Goal: Book appointment/travel/reservation

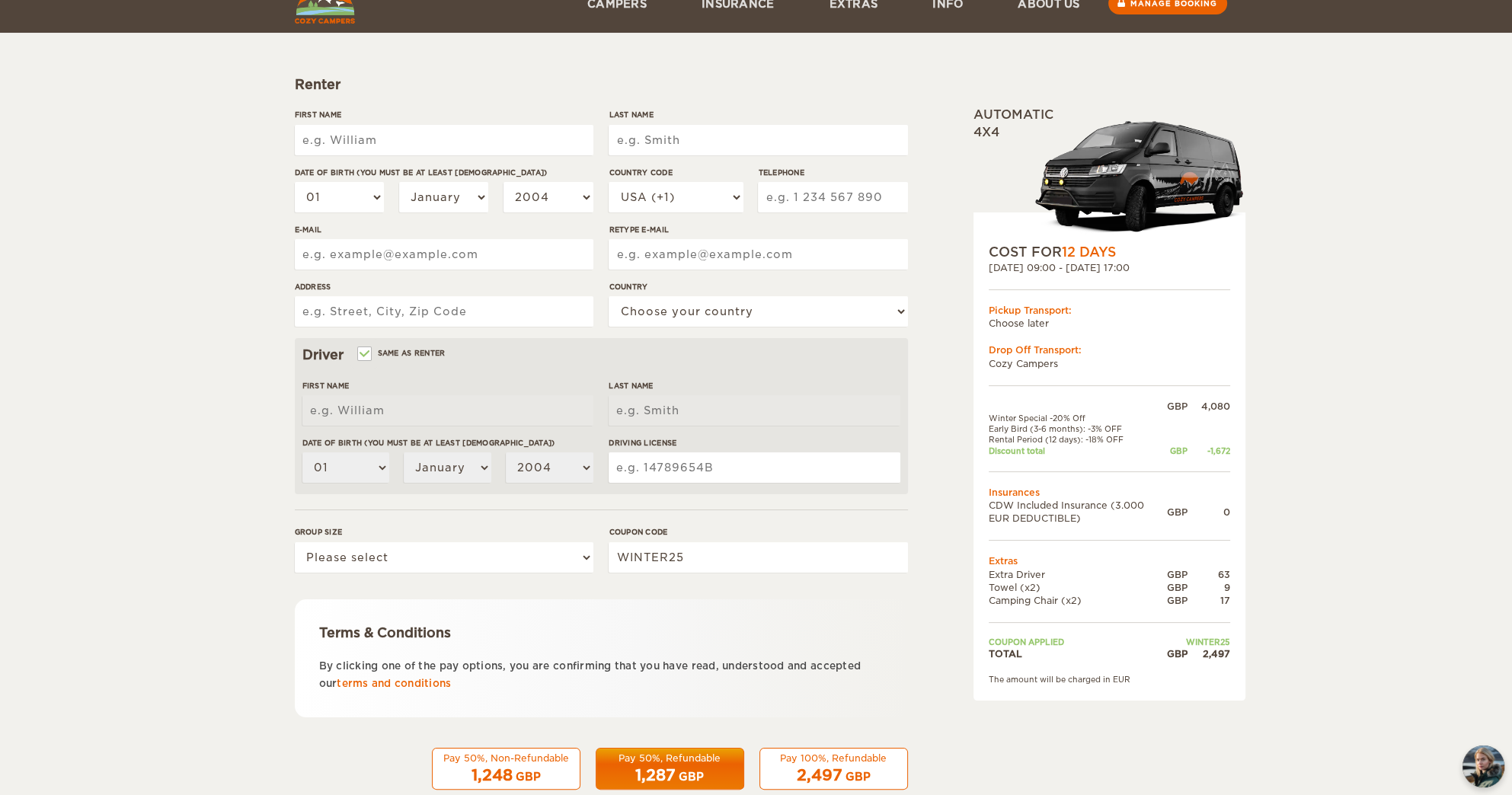
scroll to position [195, 0]
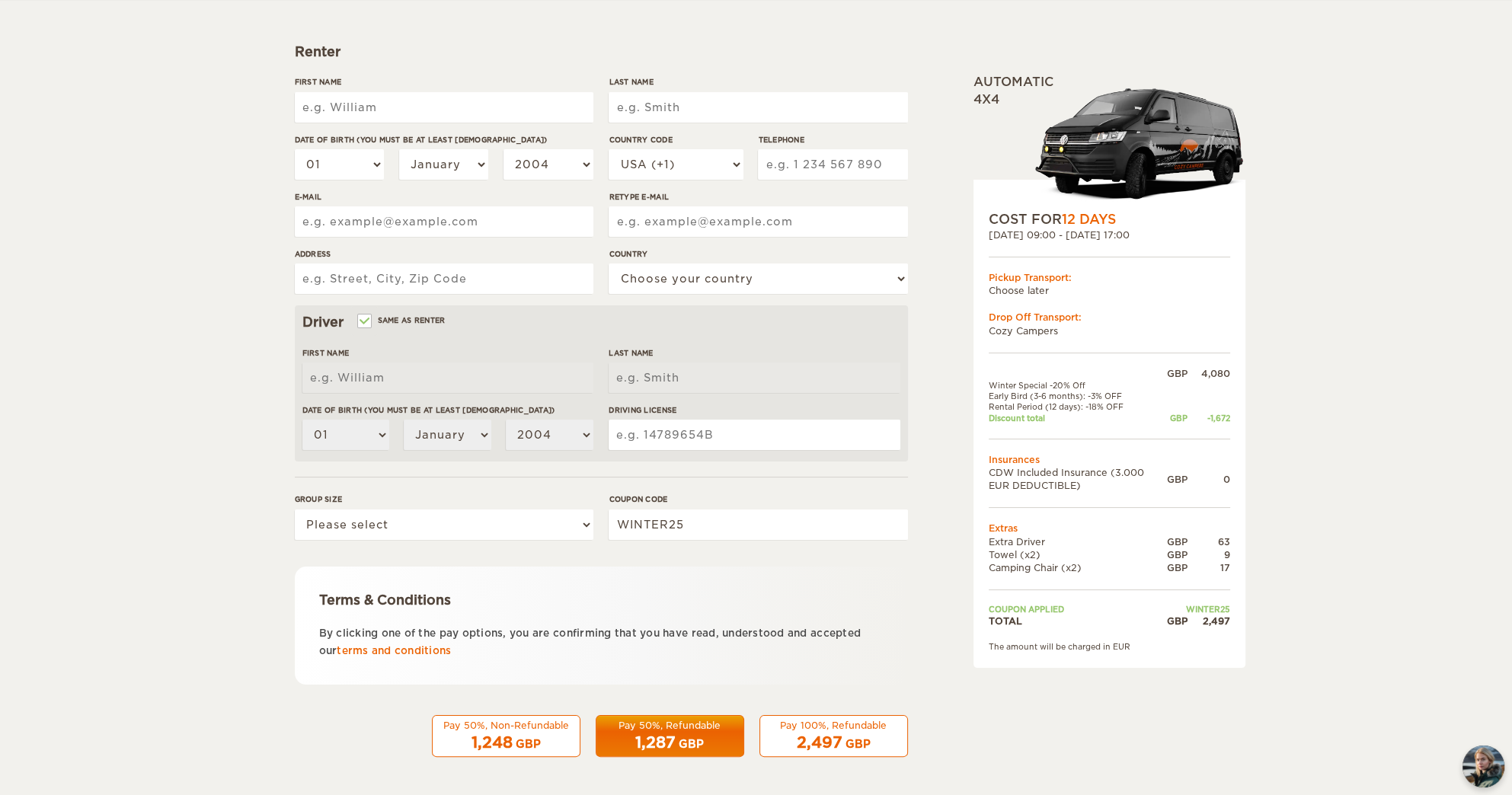
drag, startPoint x: 437, startPoint y: 325, endPoint x: 241, endPoint y: 390, distance: 206.5
click at [216, 362] on div "Expand Collapse Total 2,497 GBP Automatic 4x4 COST FOR 12 Days [DATE] 09:00 - […" at bounding box center [756, 300] width 1512 height 990
click at [378, 529] on select "Please select 1 2" at bounding box center [444, 525] width 299 height 31
select select "2"
click at [295, 510] on select "Please select 1 2" at bounding box center [444, 525] width 299 height 31
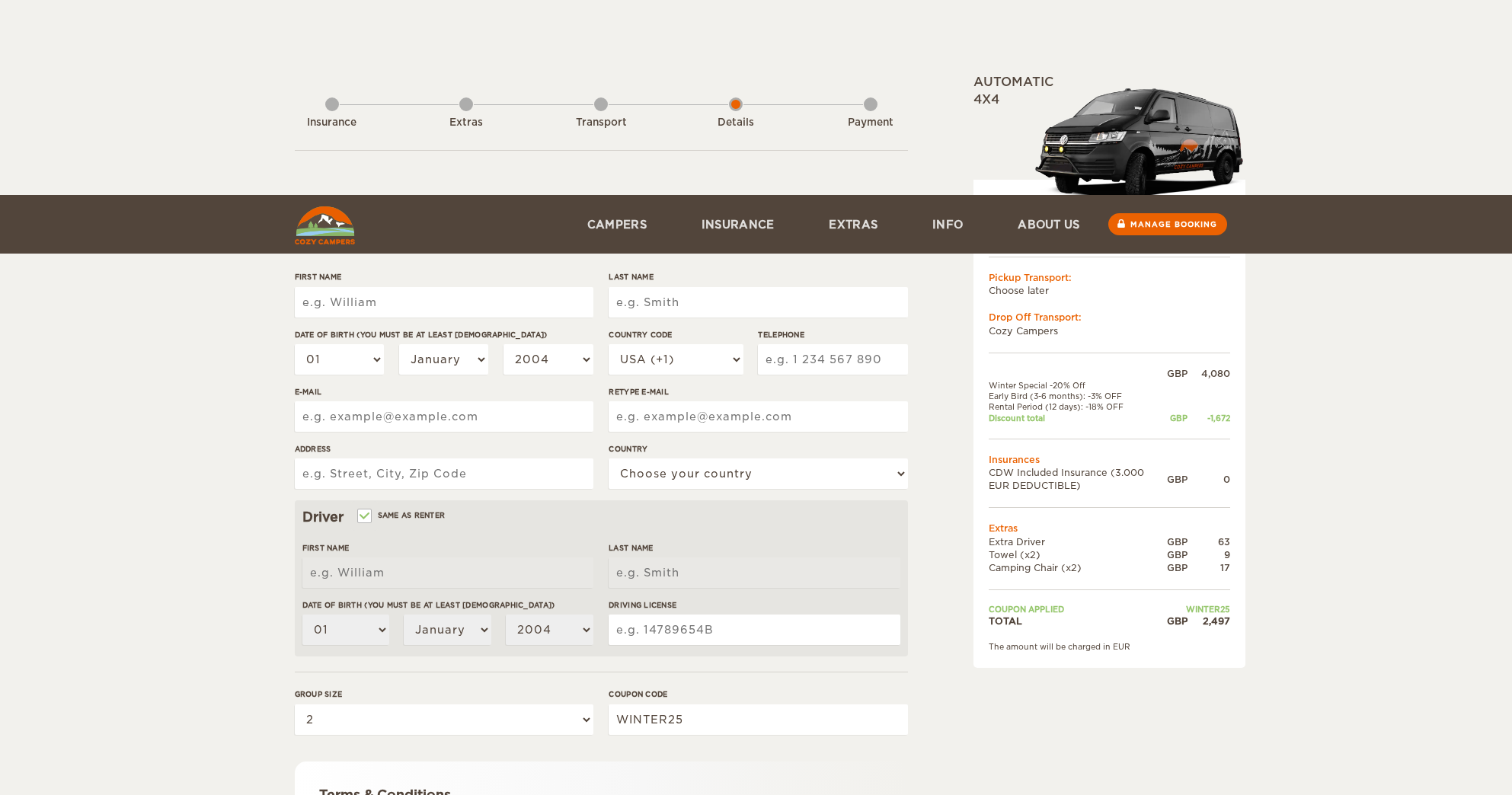
select select "2"
